Goal: Information Seeking & Learning: Understand process/instructions

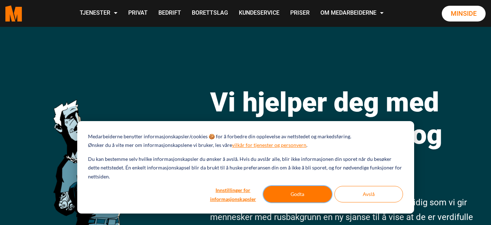
click at [306, 192] on button "Godta" at bounding box center [297, 194] width 69 height 17
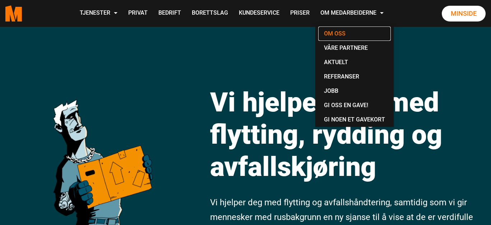
click at [344, 36] on link "Om oss" at bounding box center [354, 34] width 72 height 14
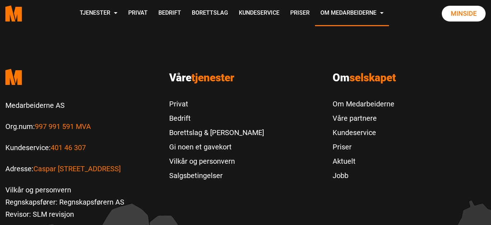
scroll to position [2297, 0]
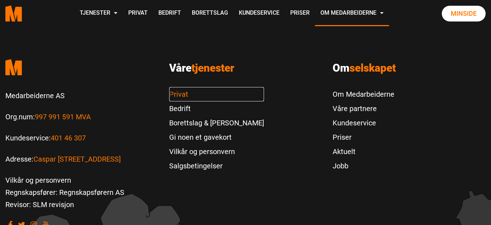
click at [177, 92] on link "Privat" at bounding box center [216, 94] width 95 height 14
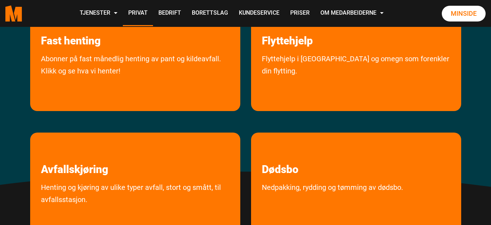
scroll to position [179, 0]
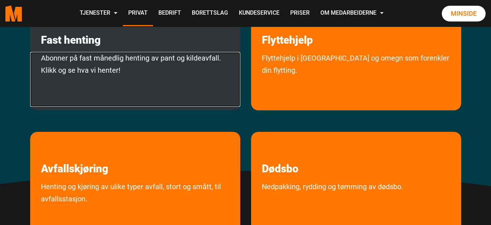
click at [103, 66] on link "Abonner på fast månedlig henting av pant og kildeavfall. Klikk og se hva vi hen…" at bounding box center [135, 79] width 210 height 55
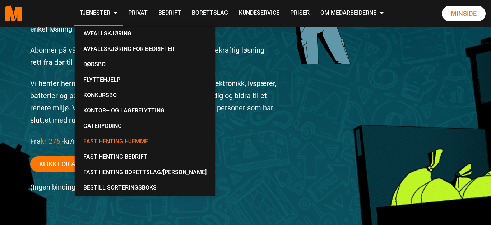
scroll to position [144, 0]
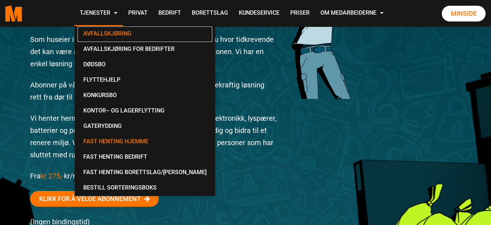
click at [118, 34] on link "Avfallskjøring" at bounding box center [145, 34] width 135 height 15
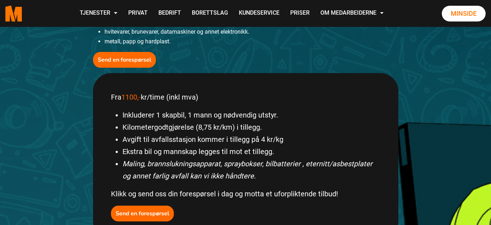
scroll to position [287, 0]
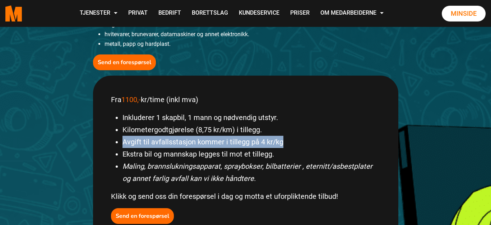
drag, startPoint x: 302, startPoint y: 143, endPoint x: 110, endPoint y: 144, distance: 191.6
click at [110, 144] on div "Fra 1100,- kr/time (inkl mva) Inkluderer 1 skapbil, 1 mann og nødvendig utstyr.…" at bounding box center [245, 159] width 305 height 167
click at [103, 141] on div "Fra 1100,- kr/time (inkl mva) Inkluderer 1 skapbil, 1 mann og nødvendig utstyr.…" at bounding box center [245, 159] width 305 height 167
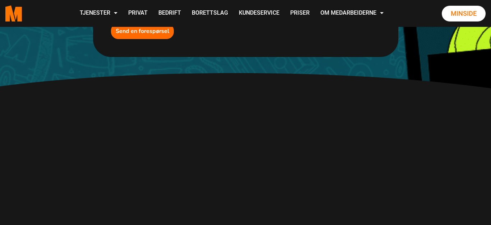
scroll to position [502, 0]
